Goal: Task Accomplishment & Management: Use online tool/utility

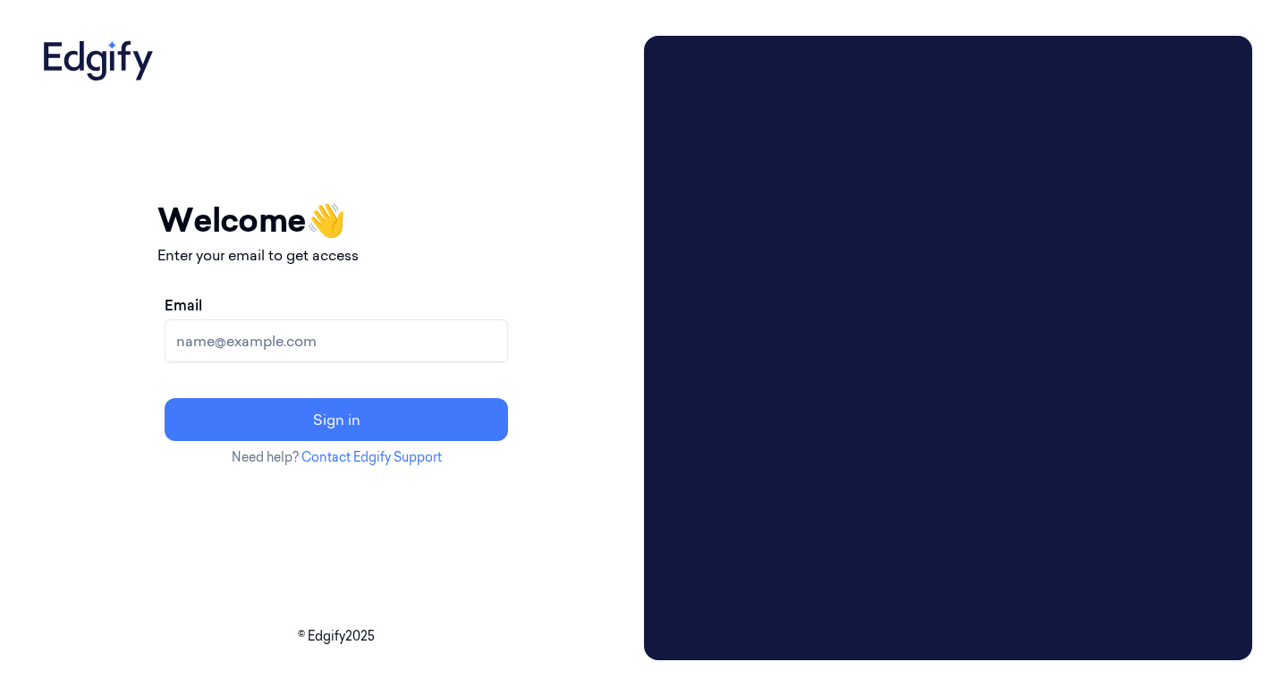
click at [330, 346] on input "Email" at bounding box center [336, 340] width 343 height 43
type input "damiendra.buwaneka@zebra.com"
click at [165, 398] on button "Sign in" at bounding box center [336, 419] width 343 height 43
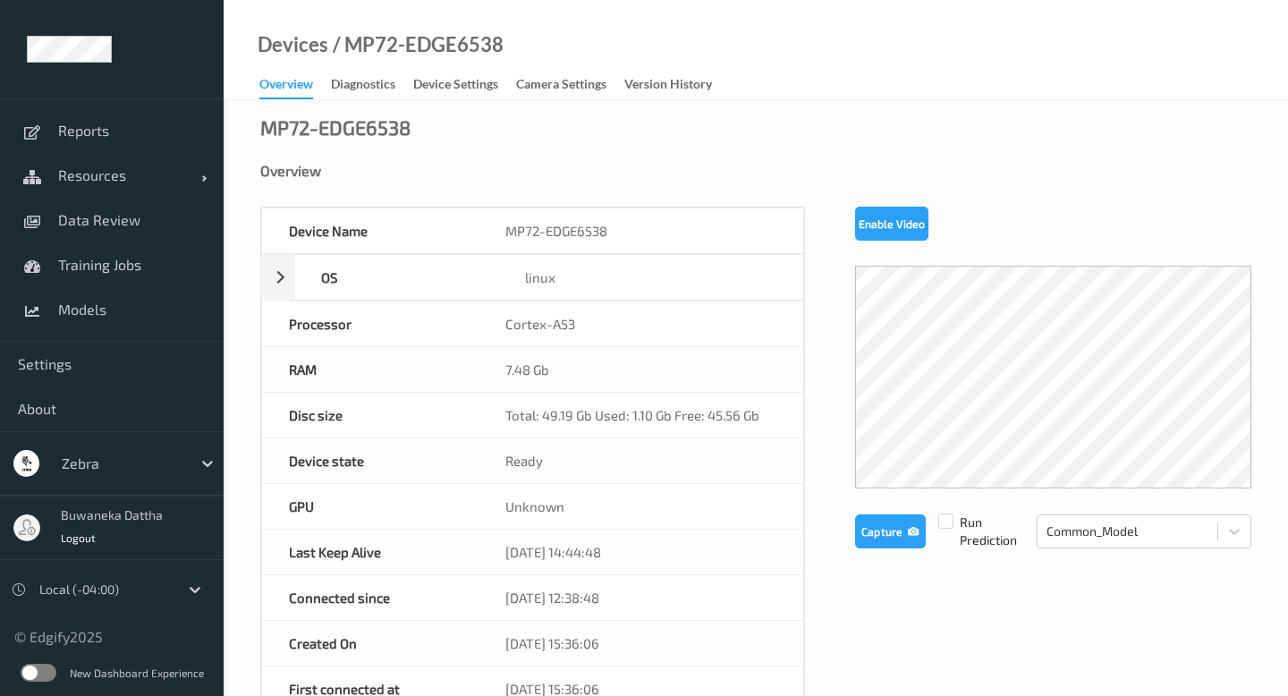
click at [872, 49] on div "Devices / MP72-EDGE6538 Overview Diagnostics Device Settings Camera Settings Ve…" at bounding box center [756, 50] width 1064 height 100
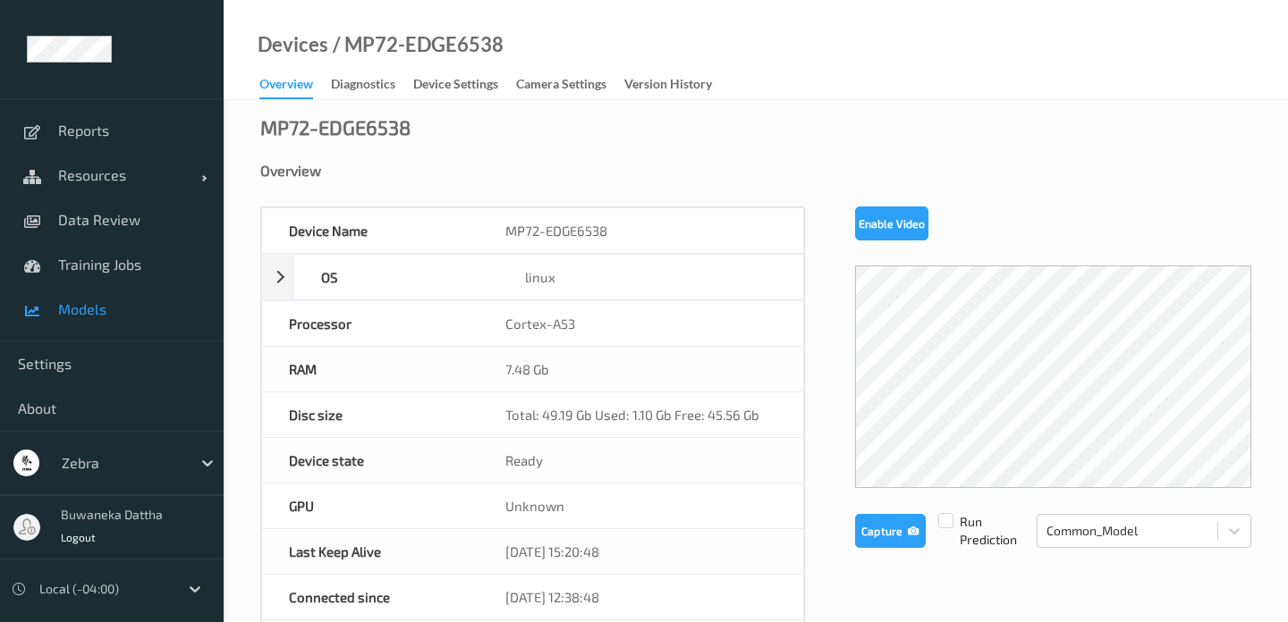
click at [105, 312] on span "Models" at bounding box center [132, 309] width 148 height 18
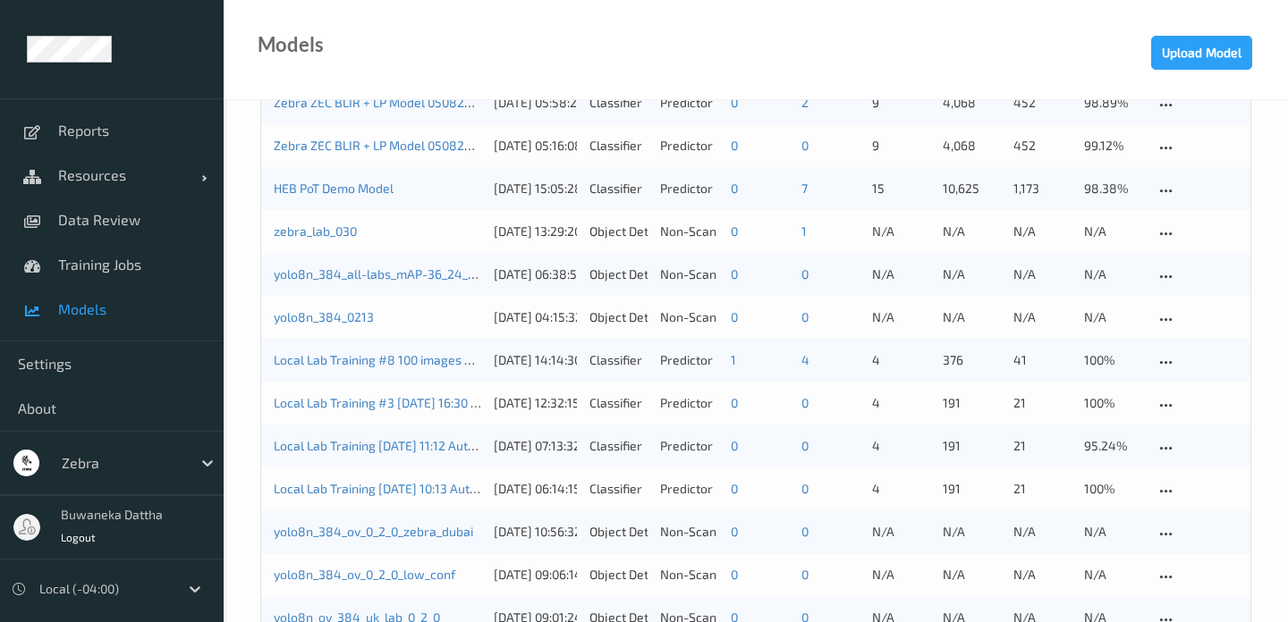
scroll to position [139, 0]
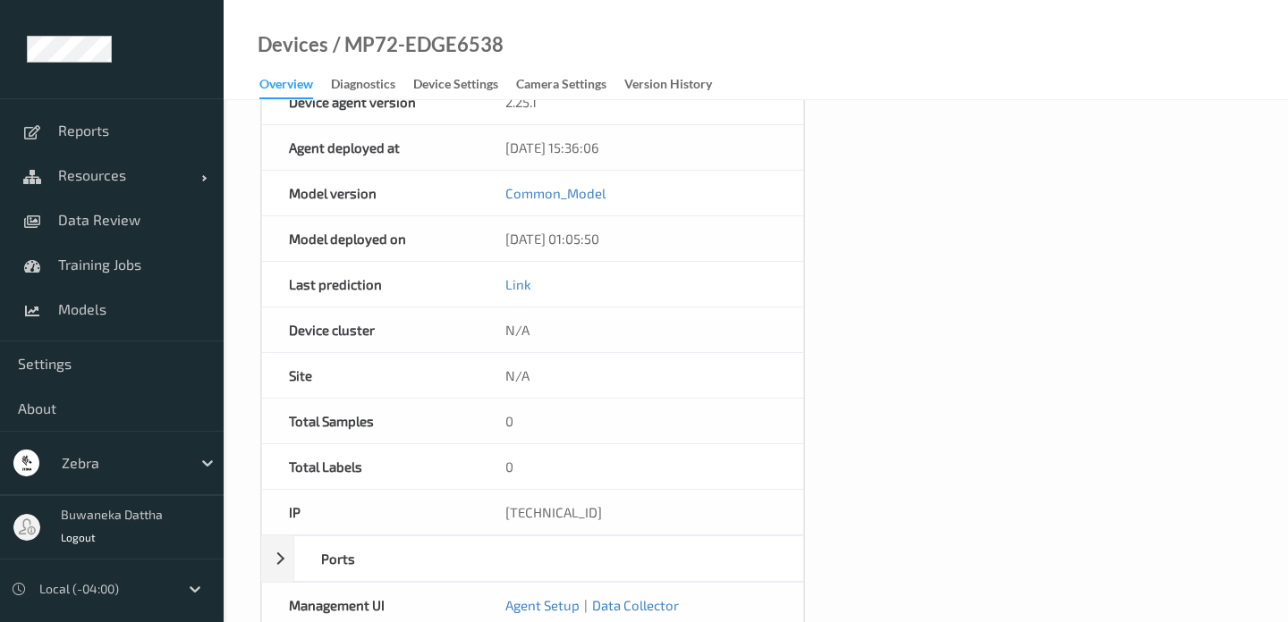
scroll to position [652, 0]
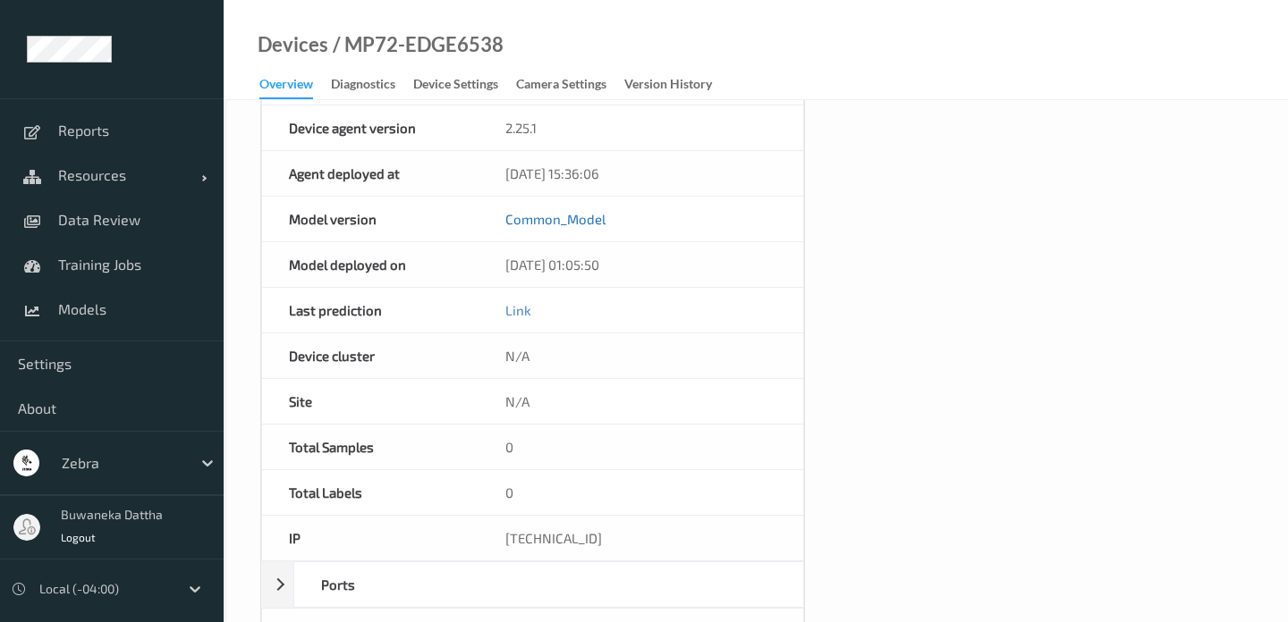
click at [560, 220] on link "Common_Model" at bounding box center [555, 219] width 100 height 16
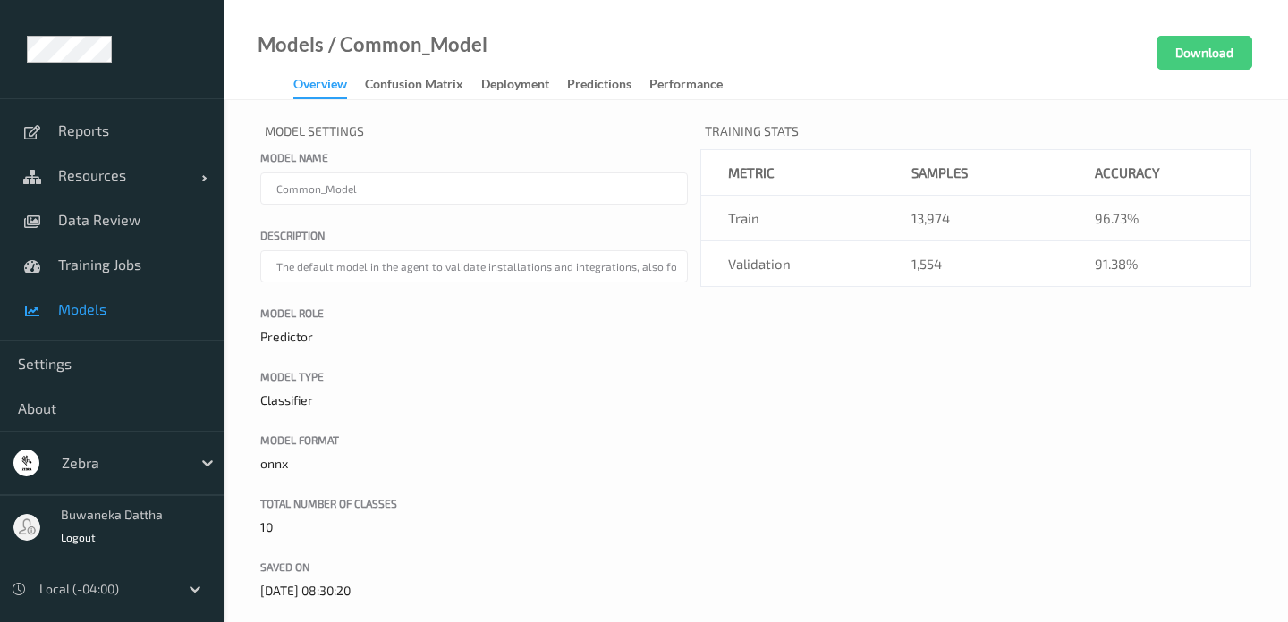
click at [508, 73] on link "Deployment" at bounding box center [524, 84] width 86 height 25
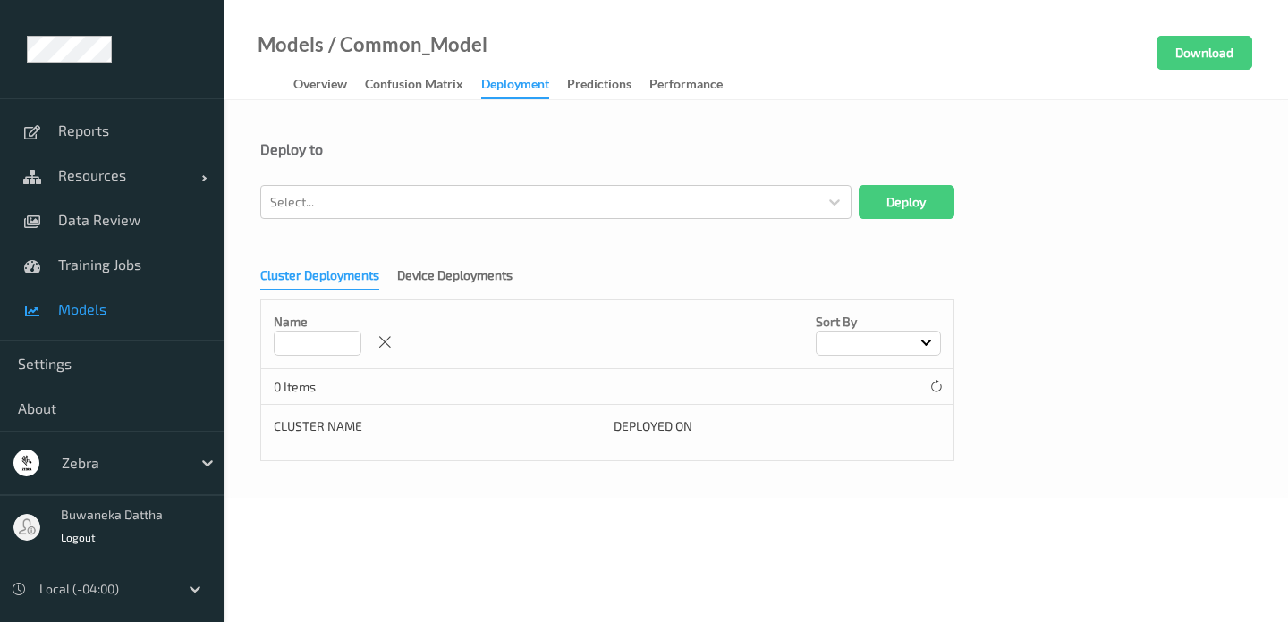
click at [524, 85] on div "Deployment" at bounding box center [515, 87] width 68 height 24
click at [589, 192] on div at bounding box center [539, 201] width 538 height 21
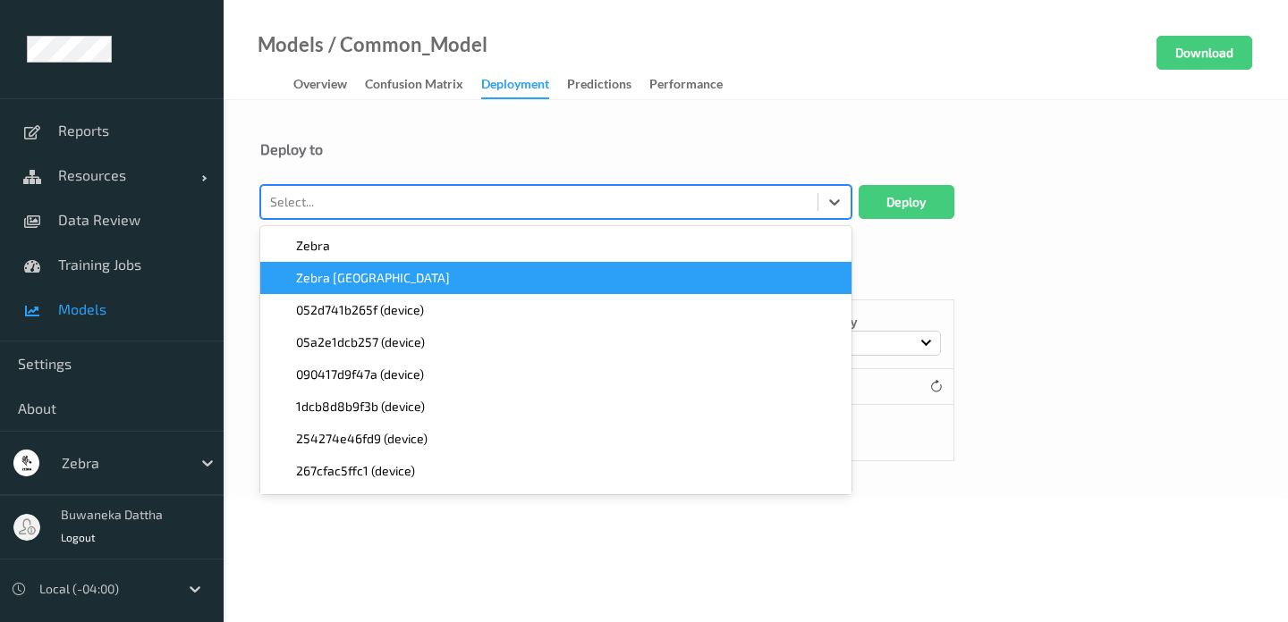
scroll to position [69, 0]
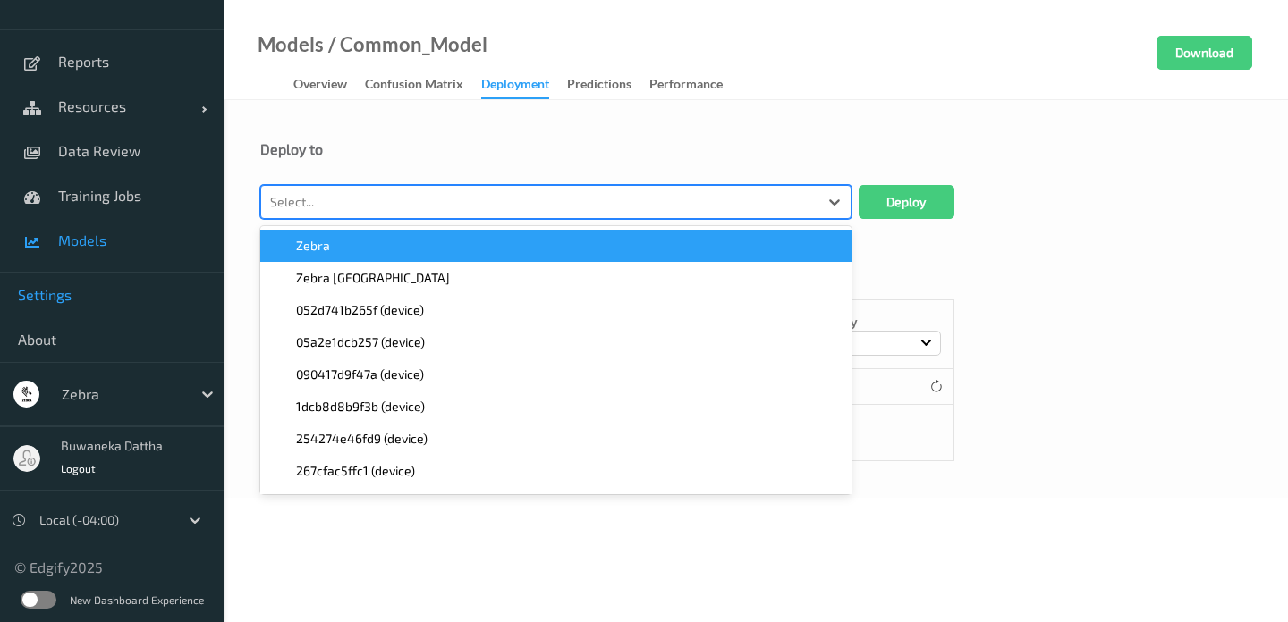
click at [60, 296] on span "Settings" at bounding box center [112, 295] width 188 height 18
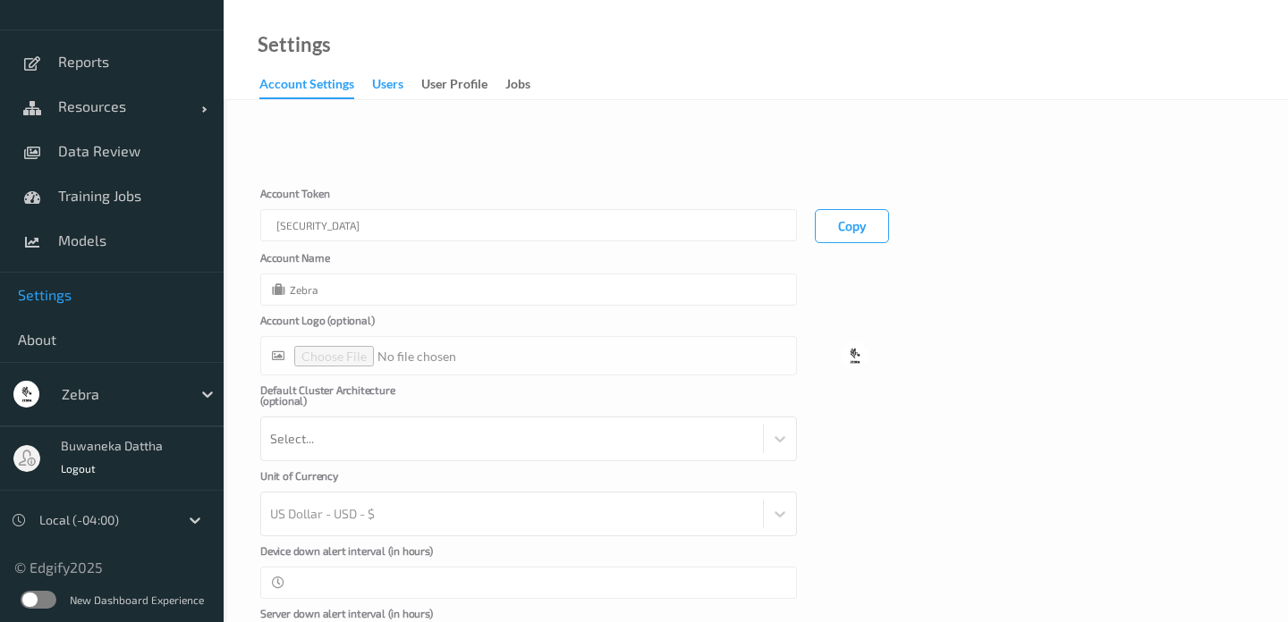
click at [387, 87] on div "users" at bounding box center [387, 86] width 31 height 22
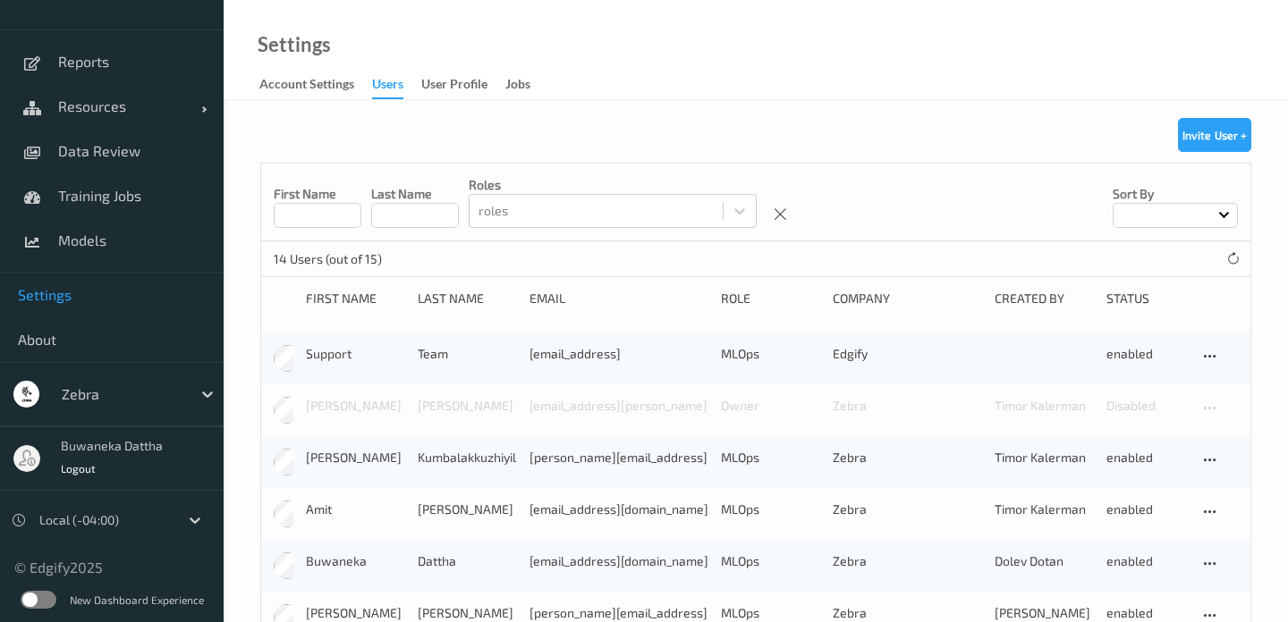
click at [327, 215] on input at bounding box center [318, 215] width 88 height 25
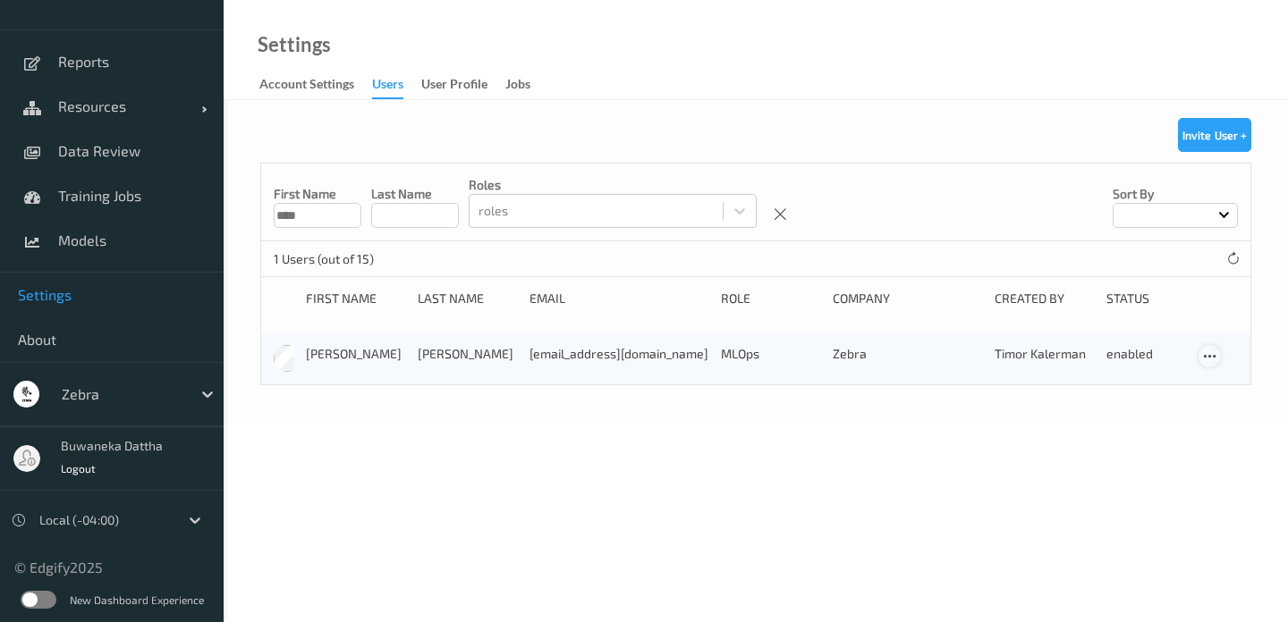
type input "****"
click at [1217, 359] on div at bounding box center [1209, 356] width 22 height 22
click at [1264, 418] on div "Edit User" at bounding box center [1252, 418] width 45 height 17
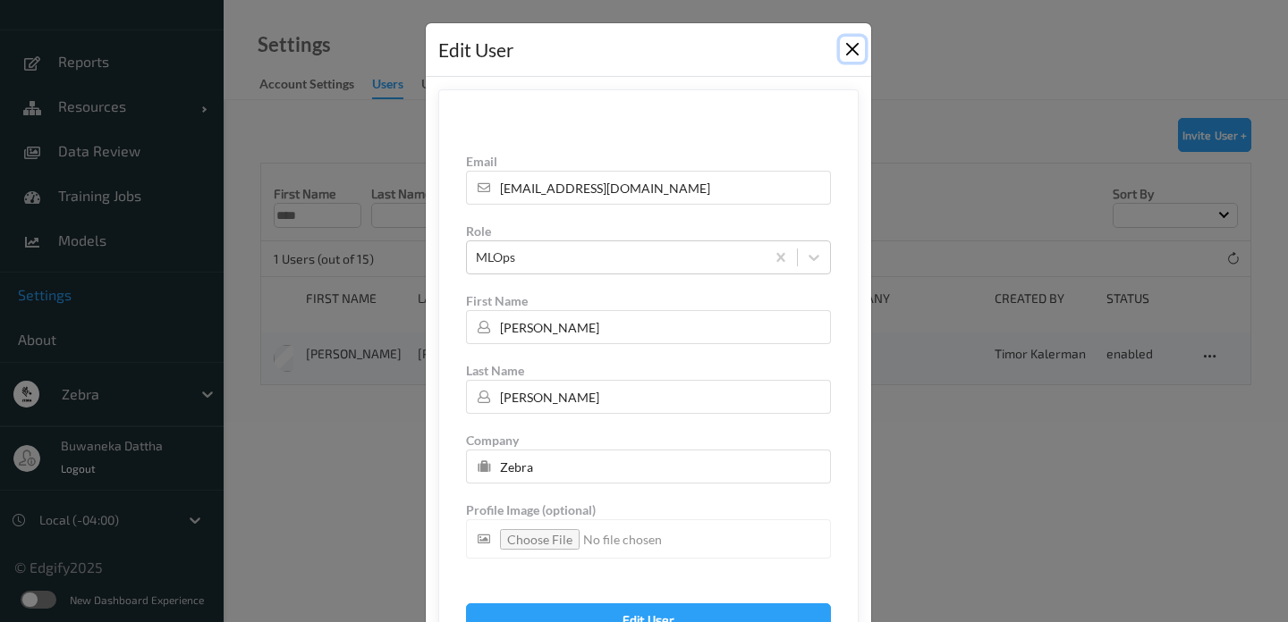
click at [846, 50] on button "Close" at bounding box center [852, 49] width 25 height 25
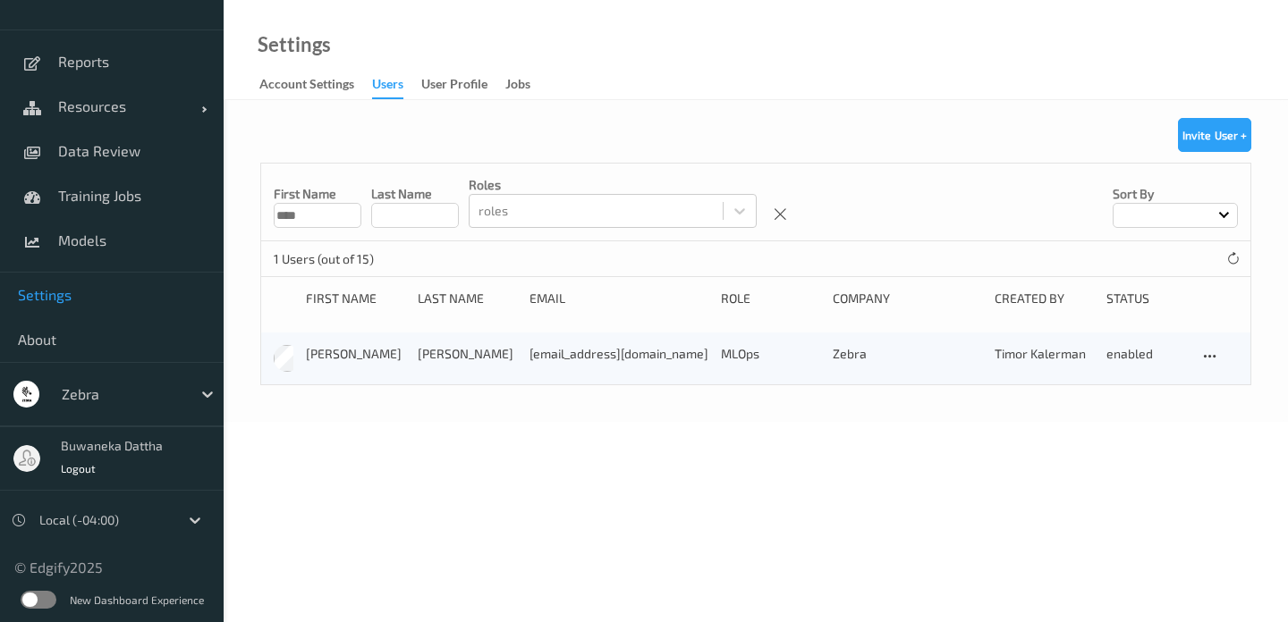
click at [42, 302] on span "Settings" at bounding box center [112, 295] width 188 height 18
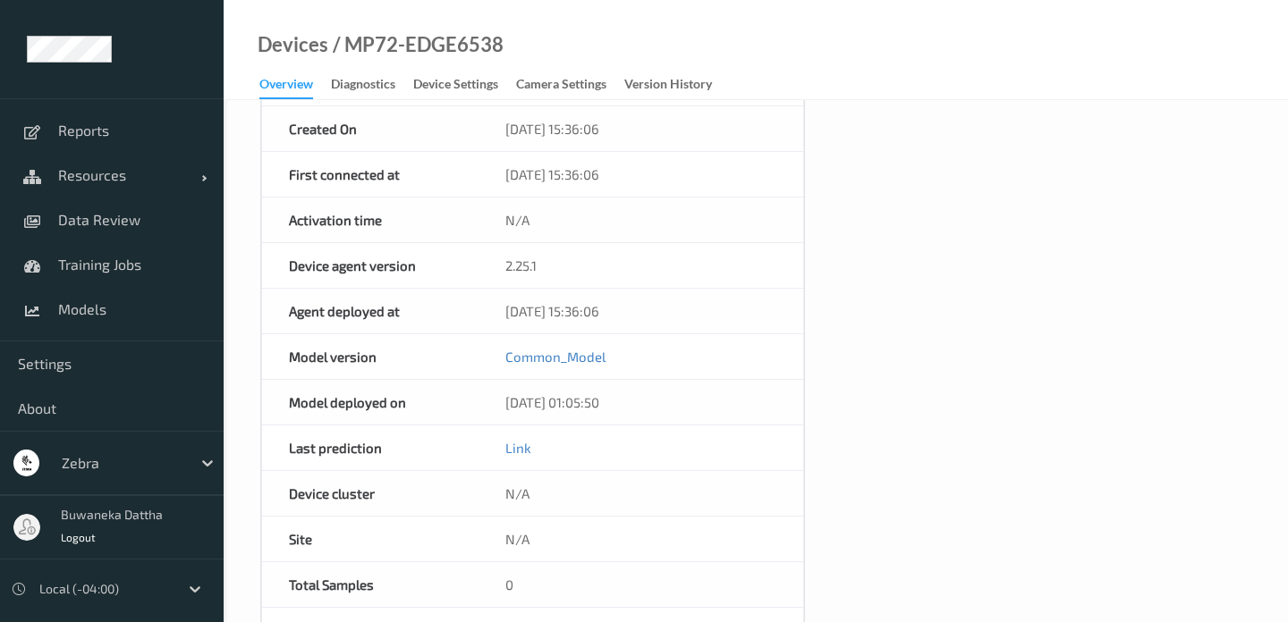
scroll to position [496, 0]
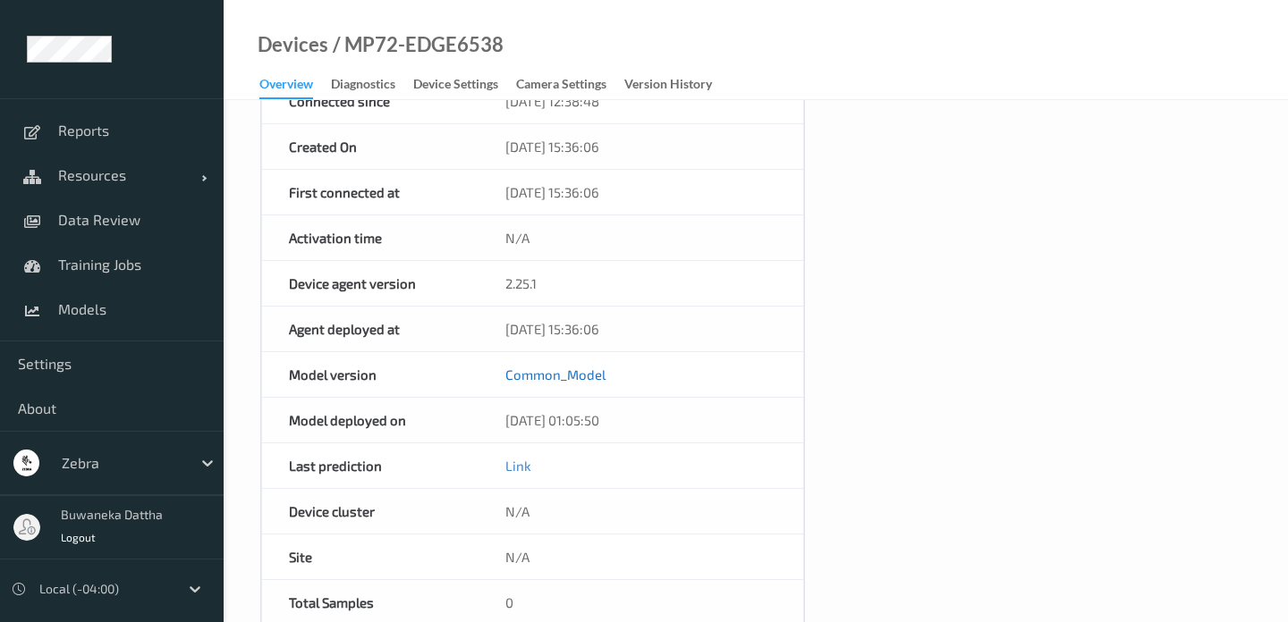
click at [569, 375] on link "Common_Model" at bounding box center [555, 375] width 100 height 16
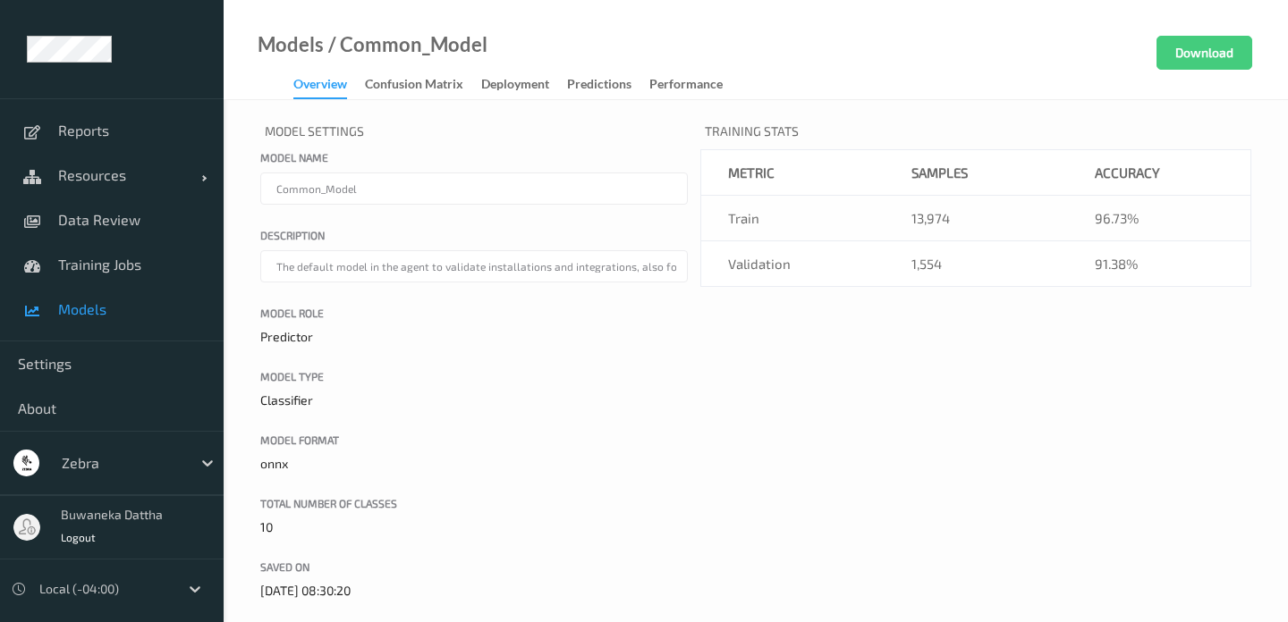
click at [474, 197] on input "Common_Model" at bounding box center [473, 189] width 427 height 32
click at [527, 90] on div "Deployment" at bounding box center [515, 86] width 68 height 22
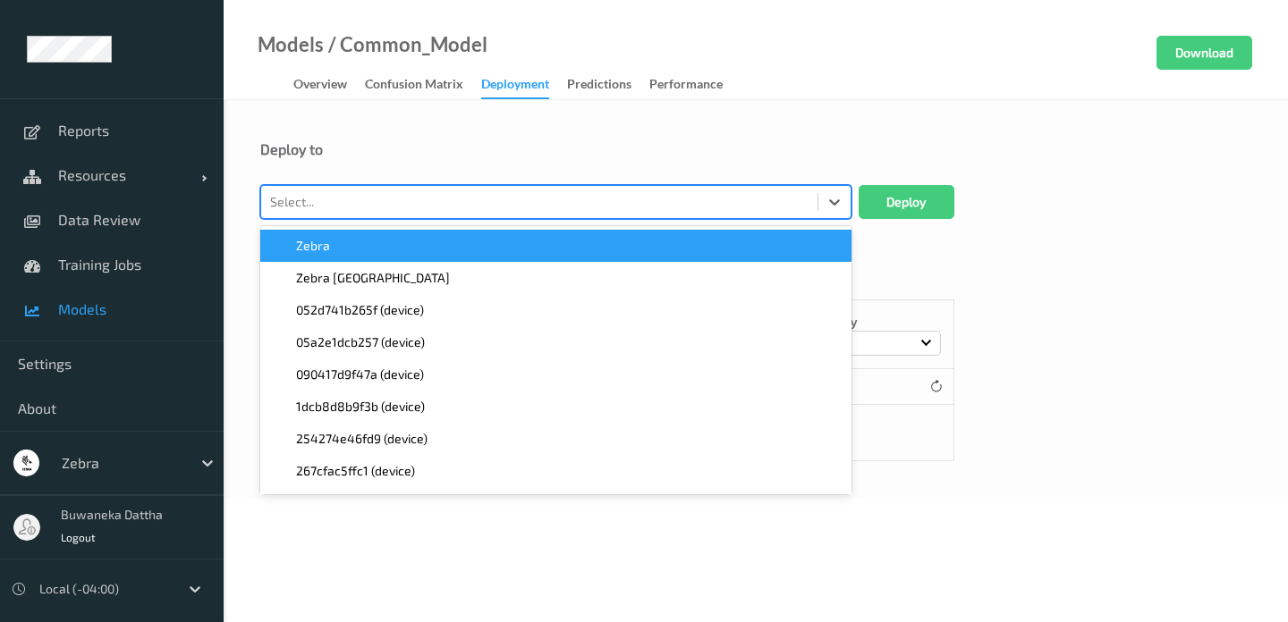
click at [609, 206] on div at bounding box center [539, 201] width 538 height 21
click at [639, 164] on div "Deploy to" at bounding box center [755, 162] width 991 height 45
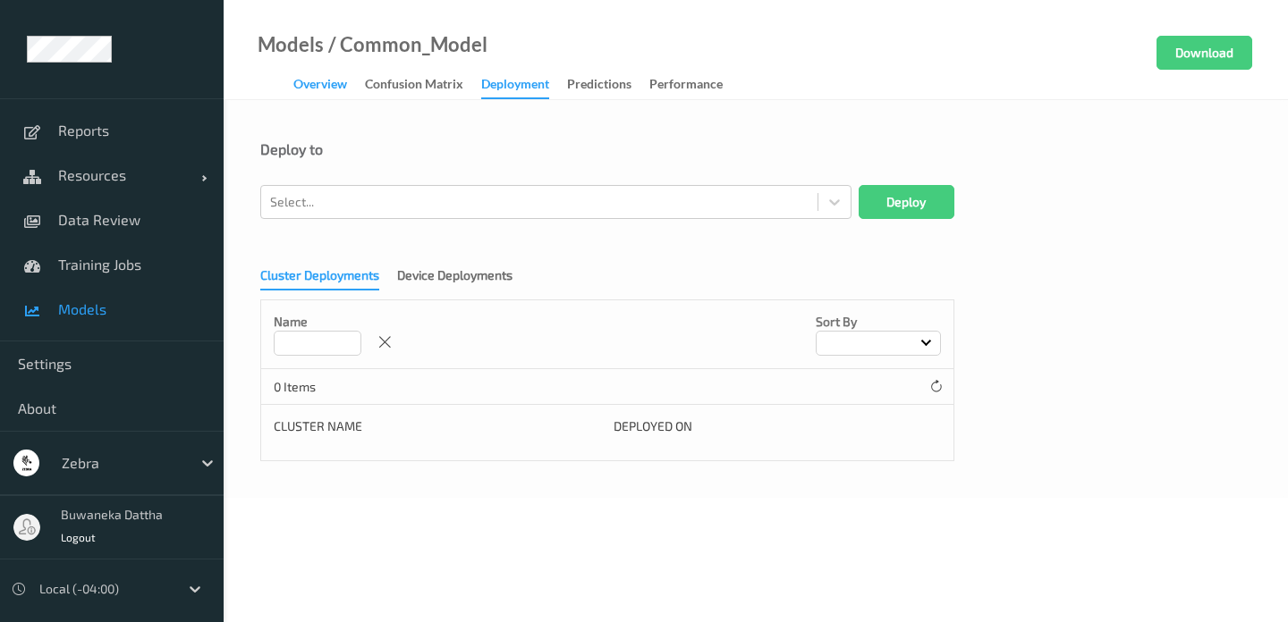
click at [308, 86] on div "Overview" at bounding box center [320, 86] width 54 height 22
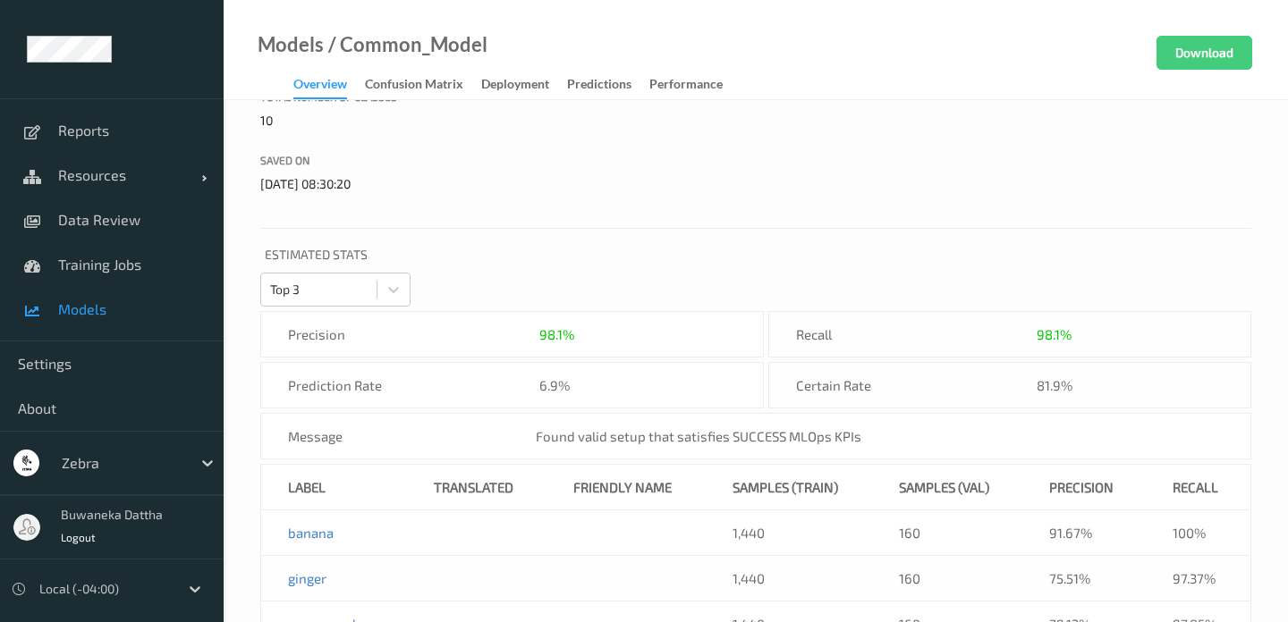
scroll to position [409, 0]
click at [297, 47] on link "Models" at bounding box center [291, 45] width 66 height 18
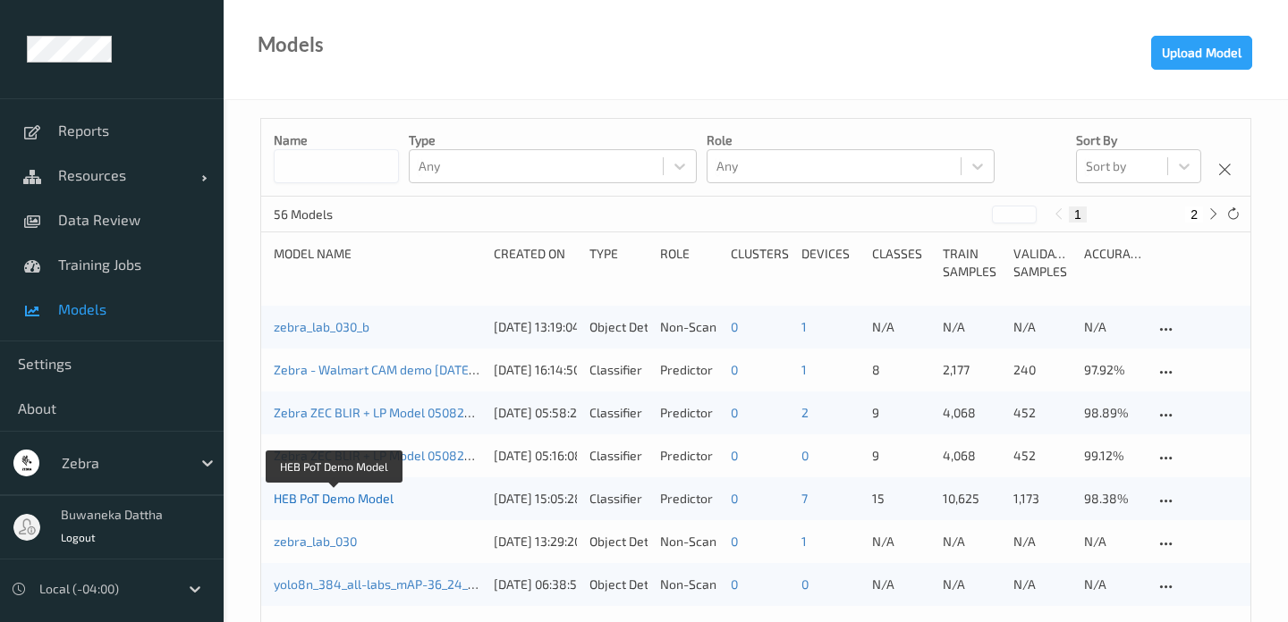
click at [350, 498] on link "HEB PoT Demo Model" at bounding box center [334, 498] width 120 height 15
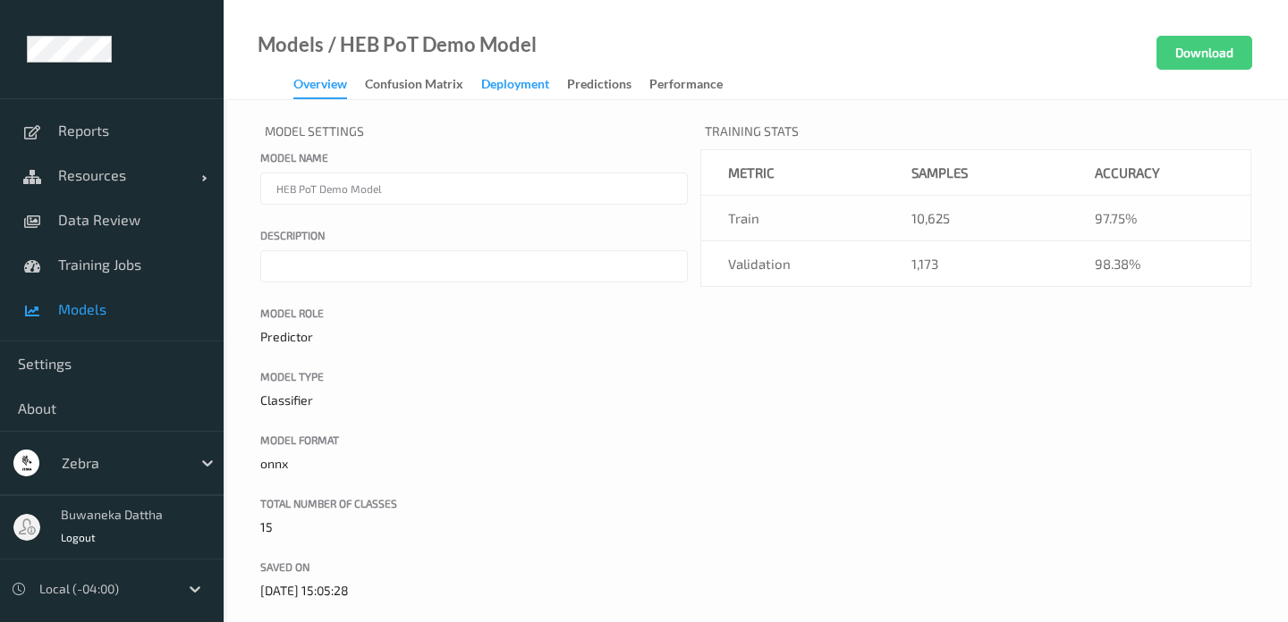
click at [505, 81] on div "Deployment" at bounding box center [515, 86] width 68 height 22
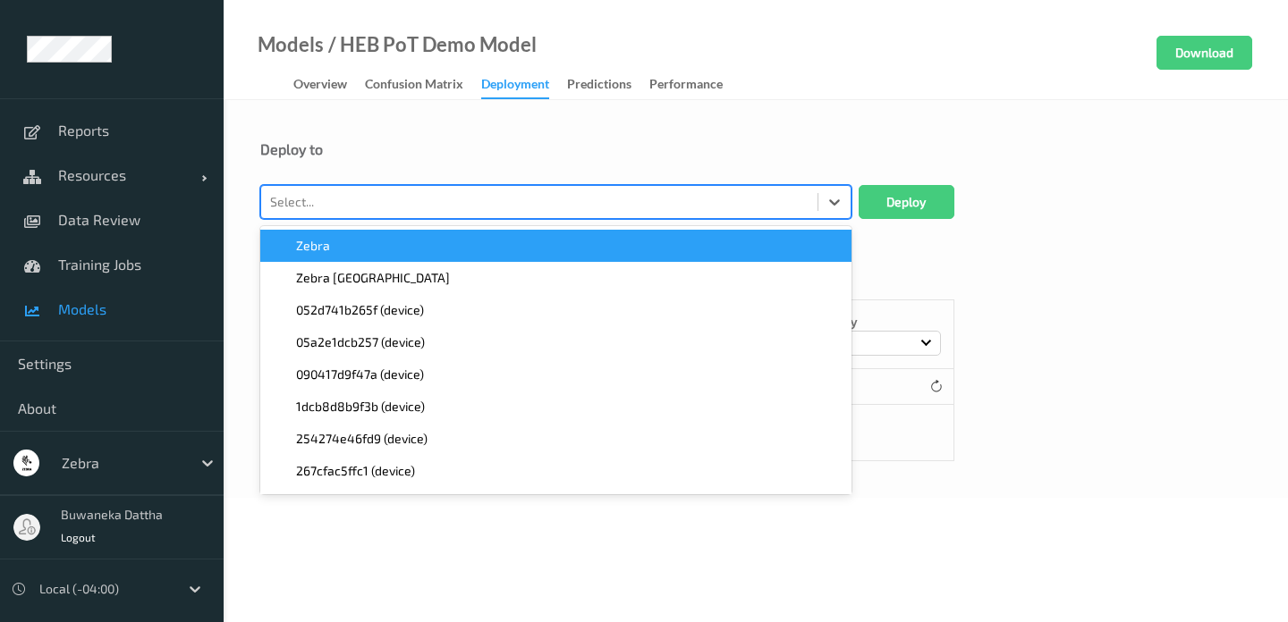
click at [372, 206] on div at bounding box center [539, 201] width 538 height 21
click at [441, 138] on div "Deploy to option [PERSON_NAME] focused, 1 of 69. 69 results available. Use Up a…" at bounding box center [756, 299] width 1064 height 398
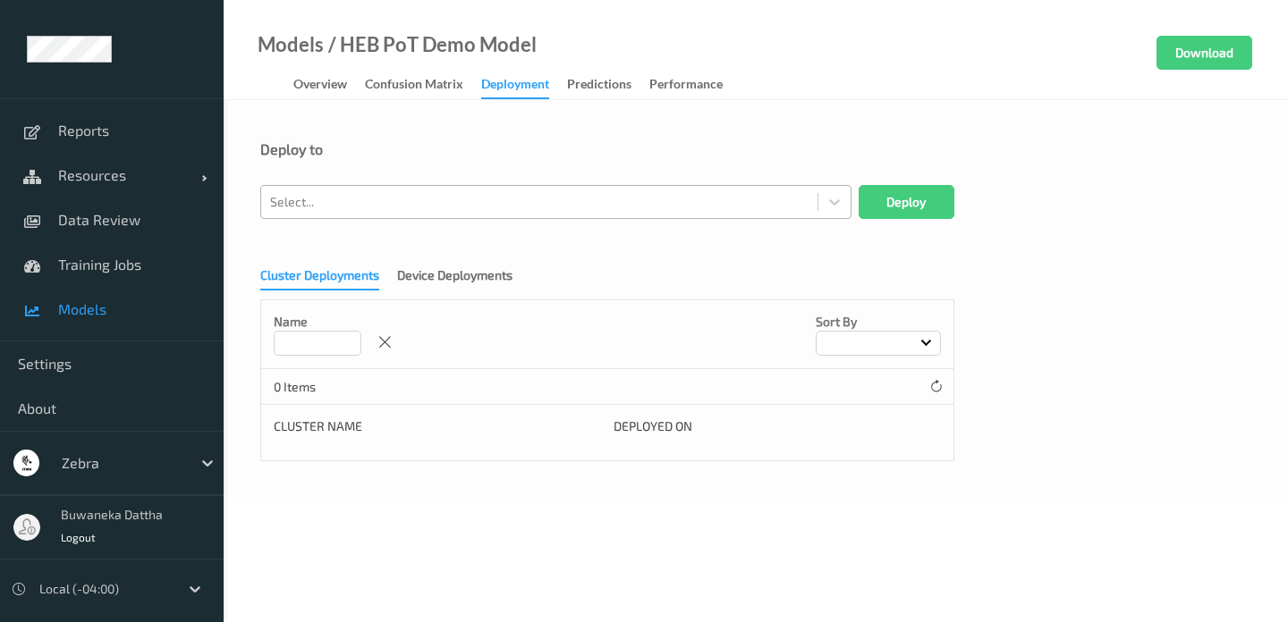
click at [368, 204] on div at bounding box center [539, 201] width 538 height 21
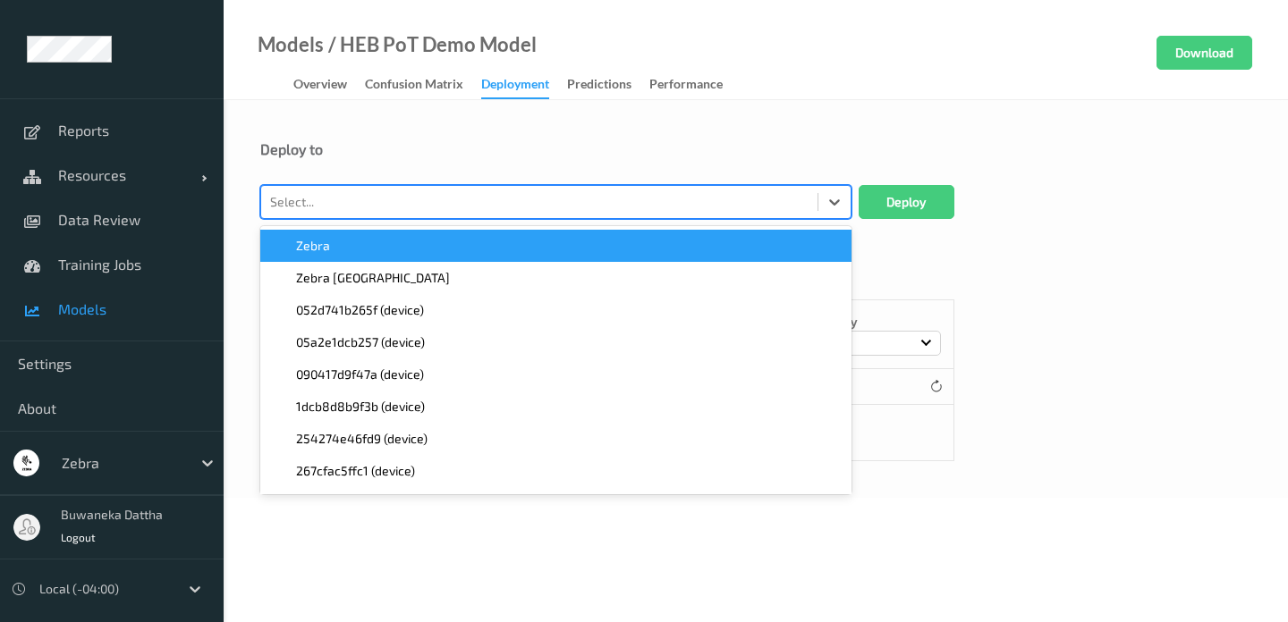
click at [398, 156] on div "Deploy to" at bounding box center [755, 149] width 991 height 18
click at [382, 204] on div at bounding box center [539, 201] width 538 height 21
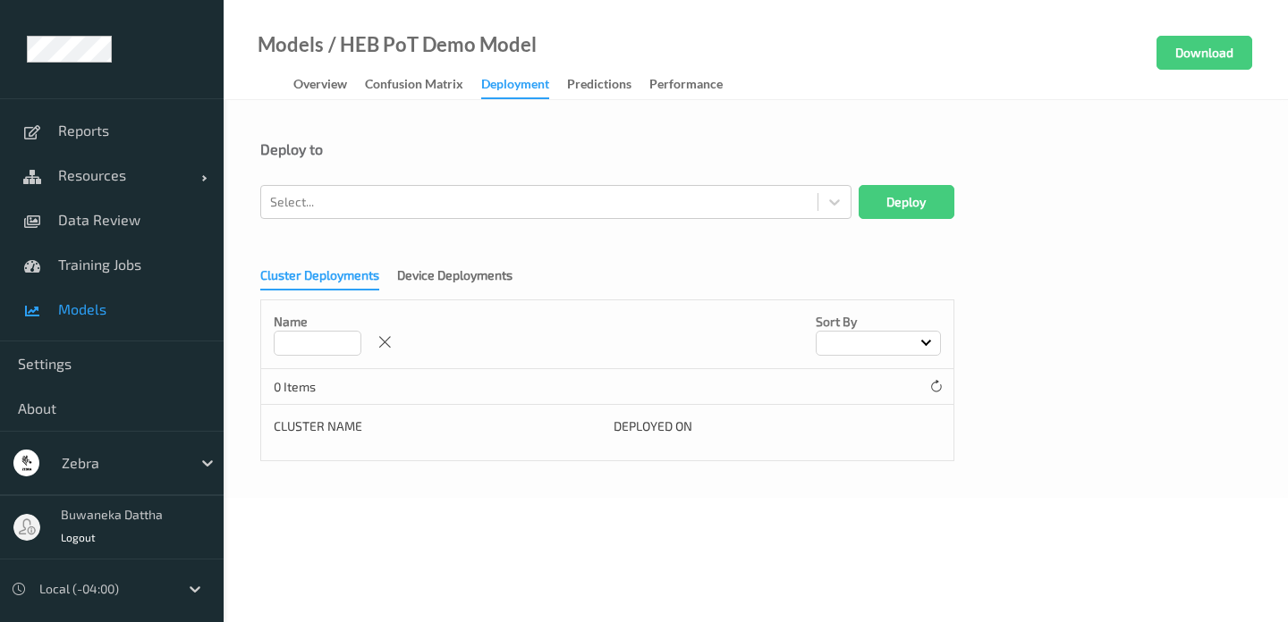
click at [409, 173] on div "Deploy to" at bounding box center [755, 162] width 991 height 45
